Goal: Task Accomplishment & Management: Use online tool/utility

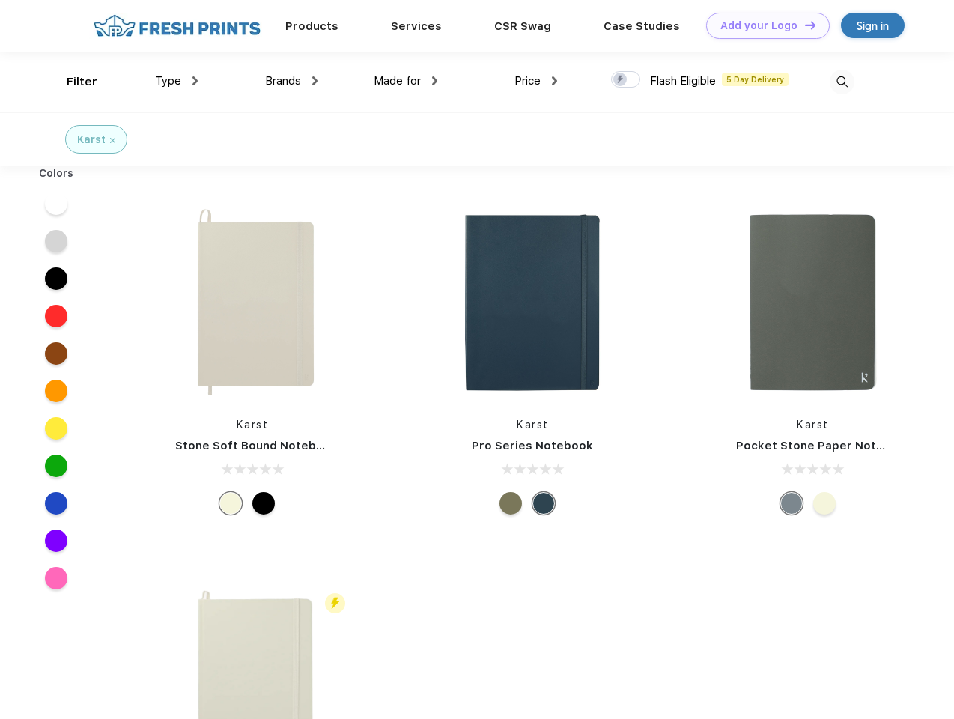
click at [762, 25] on link "Add your Logo Design Tool" at bounding box center [768, 26] width 124 height 26
click at [0, 0] on div "Design Tool" at bounding box center [0, 0] width 0 height 0
click at [804, 25] on link "Add your Logo Design Tool" at bounding box center [768, 26] width 124 height 26
click at [72, 82] on div "Filter" at bounding box center [82, 81] width 31 height 17
click at [177, 81] on span "Type" at bounding box center [168, 80] width 26 height 13
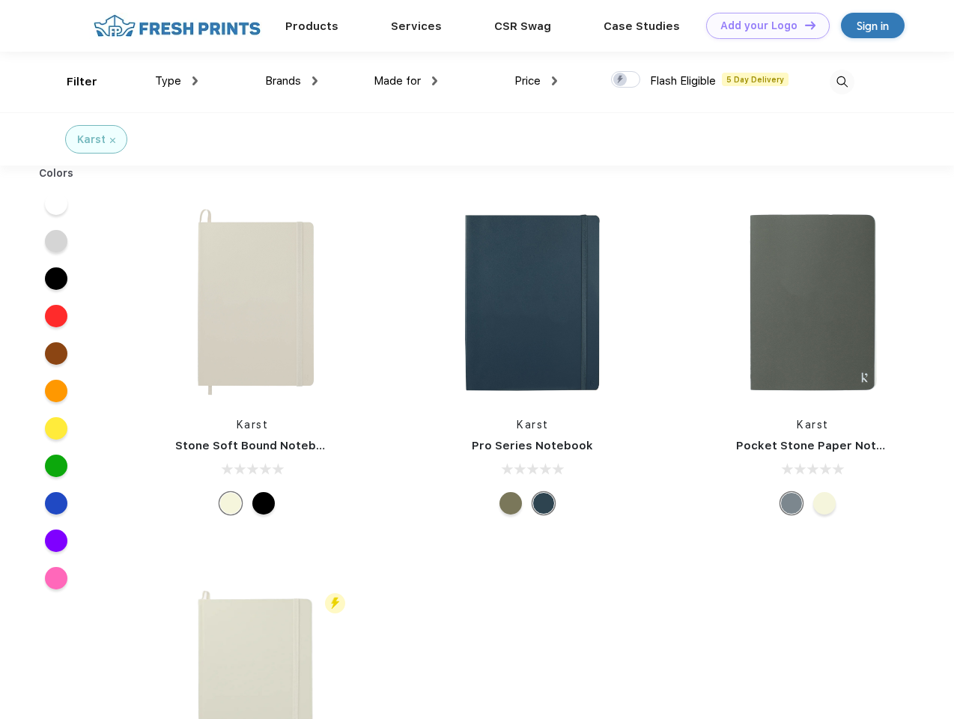
click at [291, 81] on span "Brands" at bounding box center [283, 80] width 36 height 13
click at [406, 81] on span "Made for" at bounding box center [397, 80] width 47 height 13
click at [536, 81] on span "Price" at bounding box center [528, 80] width 26 height 13
click at [626, 80] on div at bounding box center [625, 79] width 29 height 16
click at [621, 80] on input "checkbox" at bounding box center [616, 75] width 10 height 10
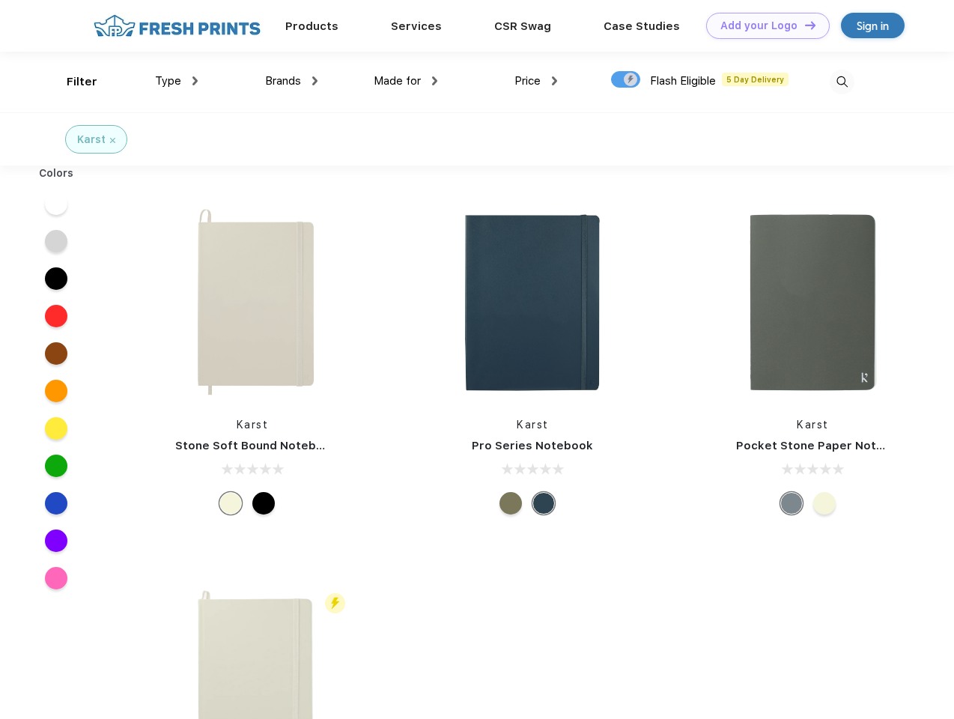
click at [842, 82] on img at bounding box center [842, 82] width 25 height 25
